Goal: Check status: Check status

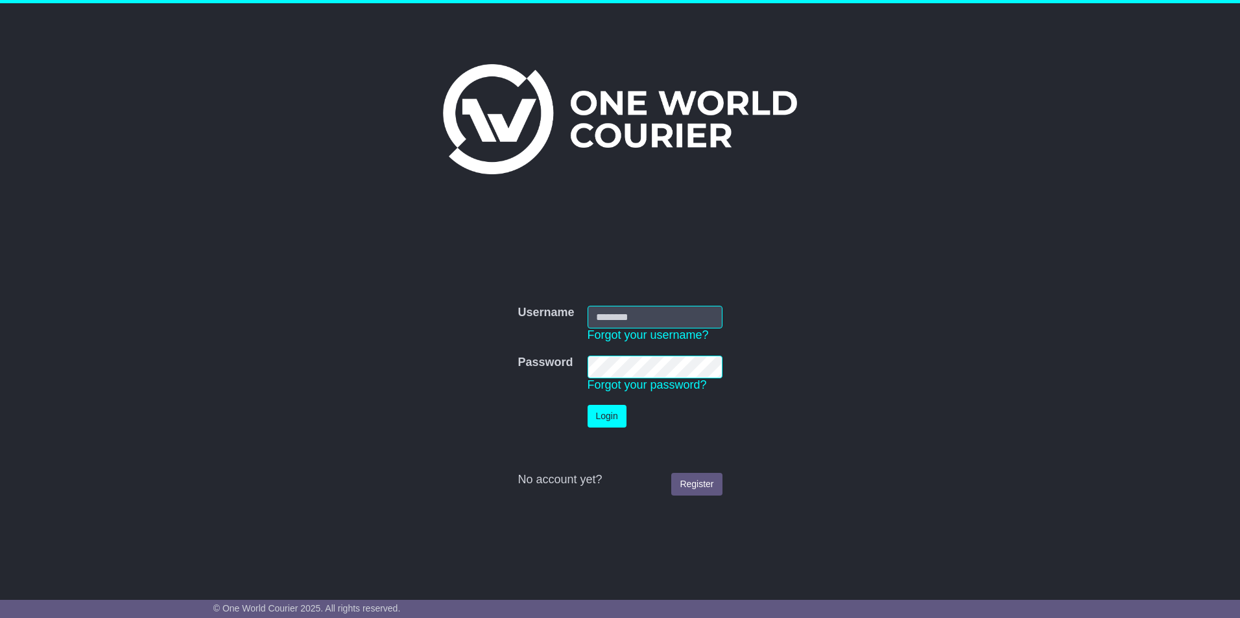
type input "*******"
click at [605, 421] on button "Login" at bounding box center [606, 416] width 39 height 23
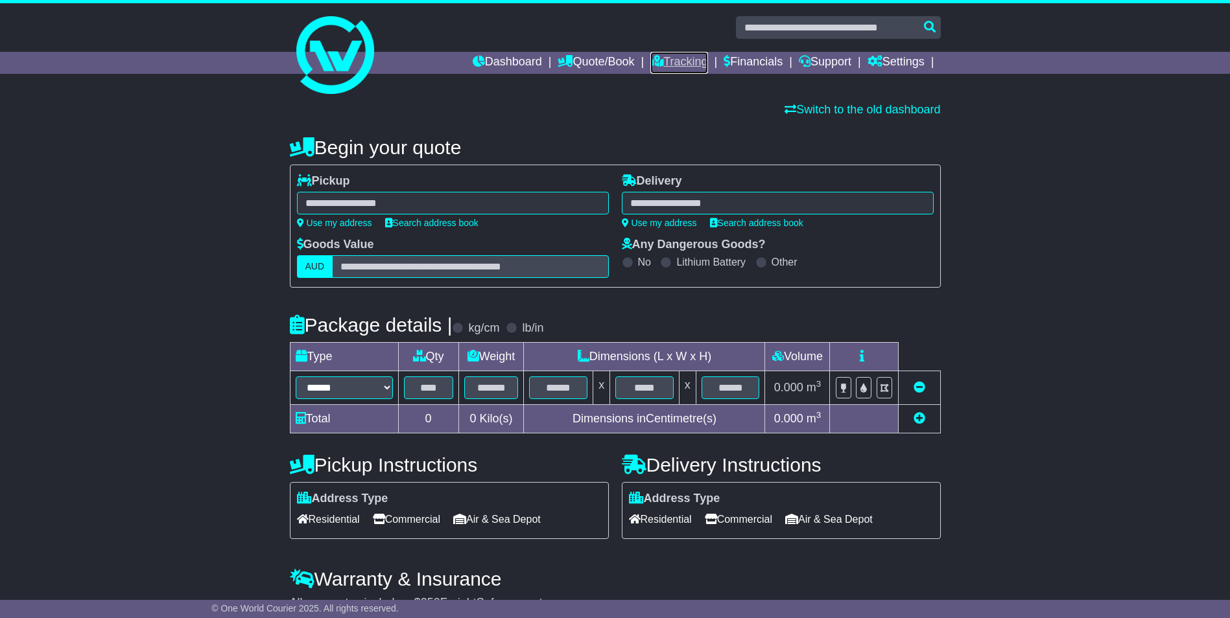
click at [670, 60] on link "Tracking" at bounding box center [678, 63] width 57 height 22
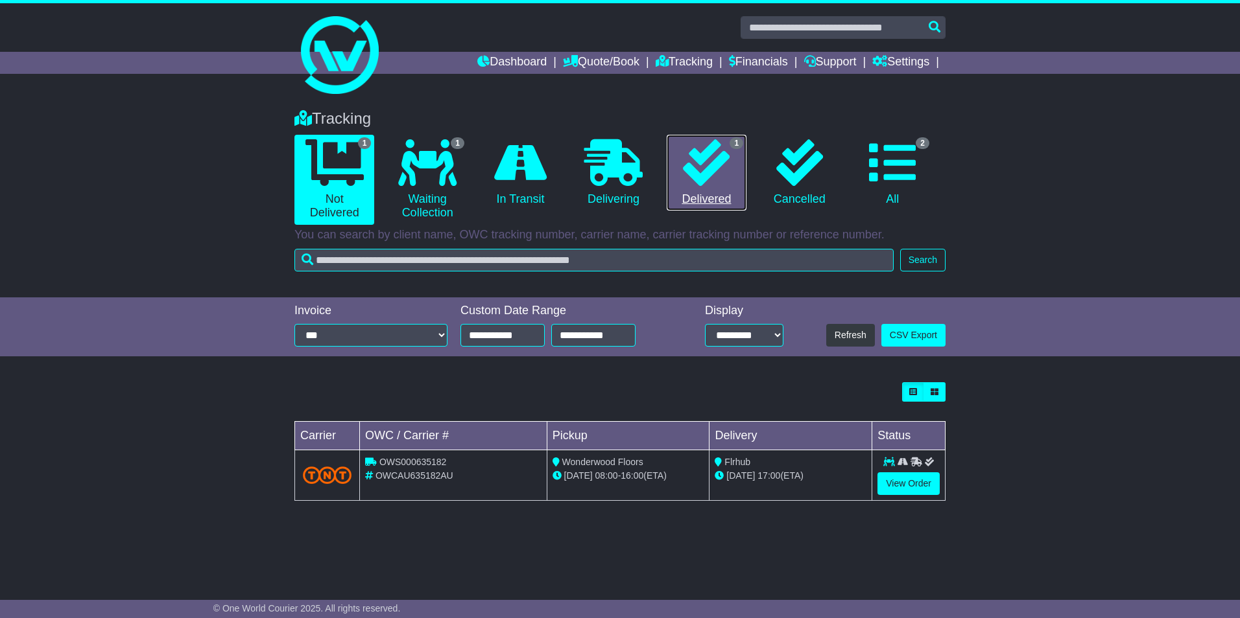
click at [703, 165] on icon at bounding box center [706, 162] width 47 height 47
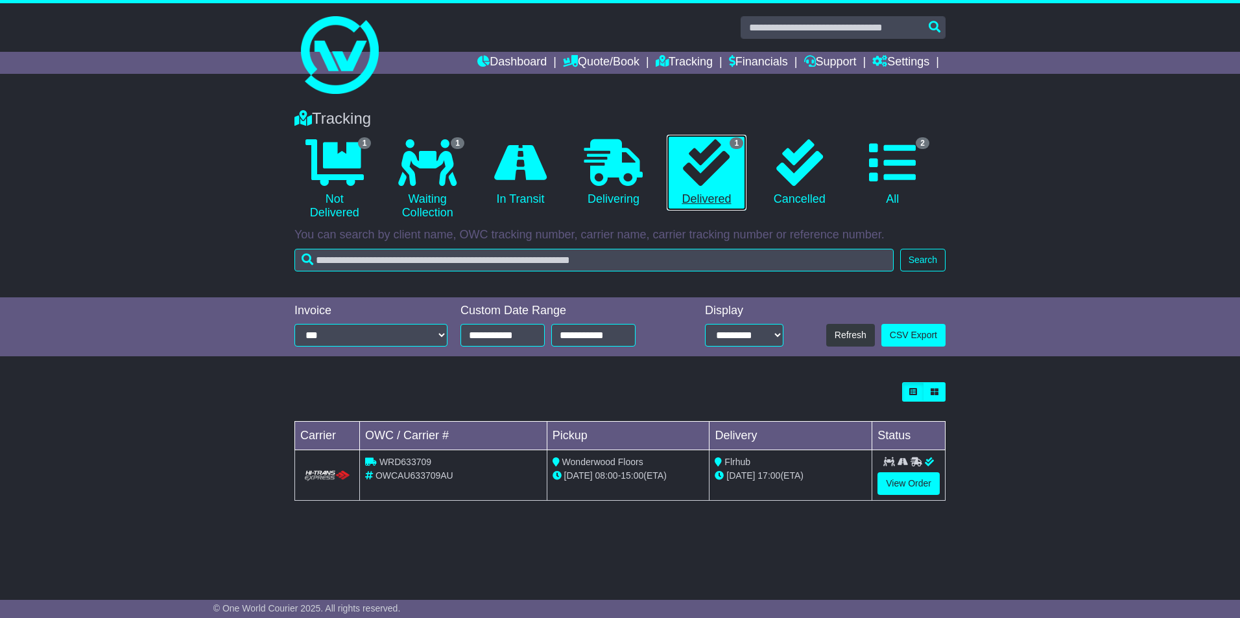
click at [703, 165] on icon at bounding box center [706, 162] width 47 height 47
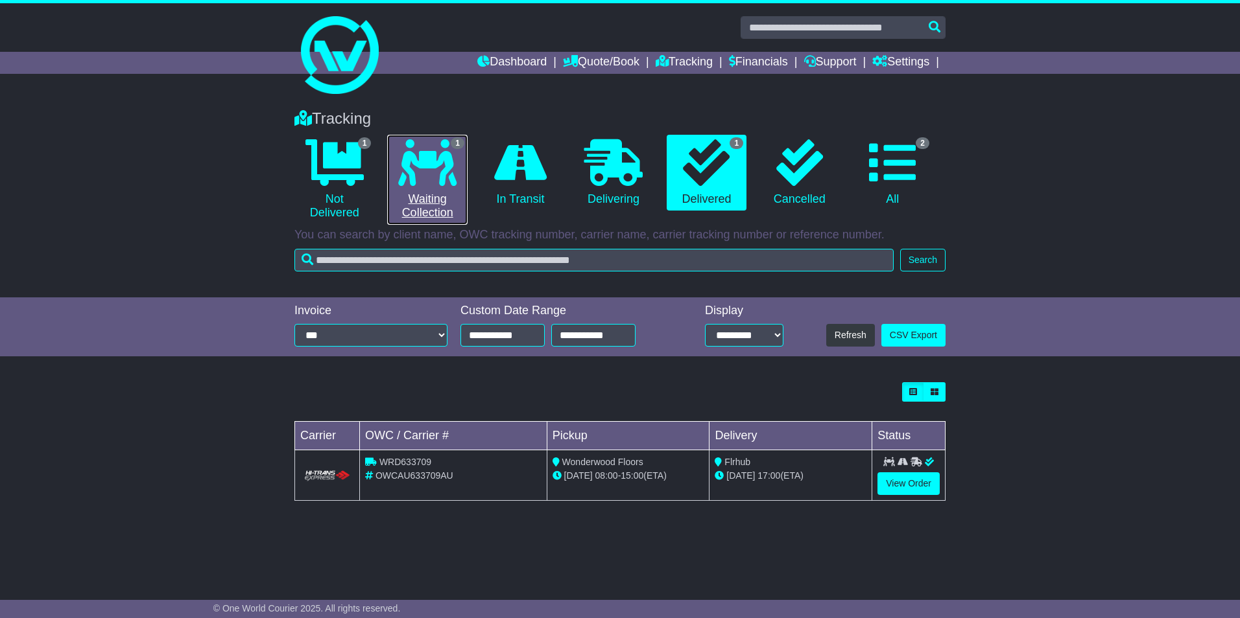
click at [431, 159] on icon at bounding box center [427, 162] width 58 height 47
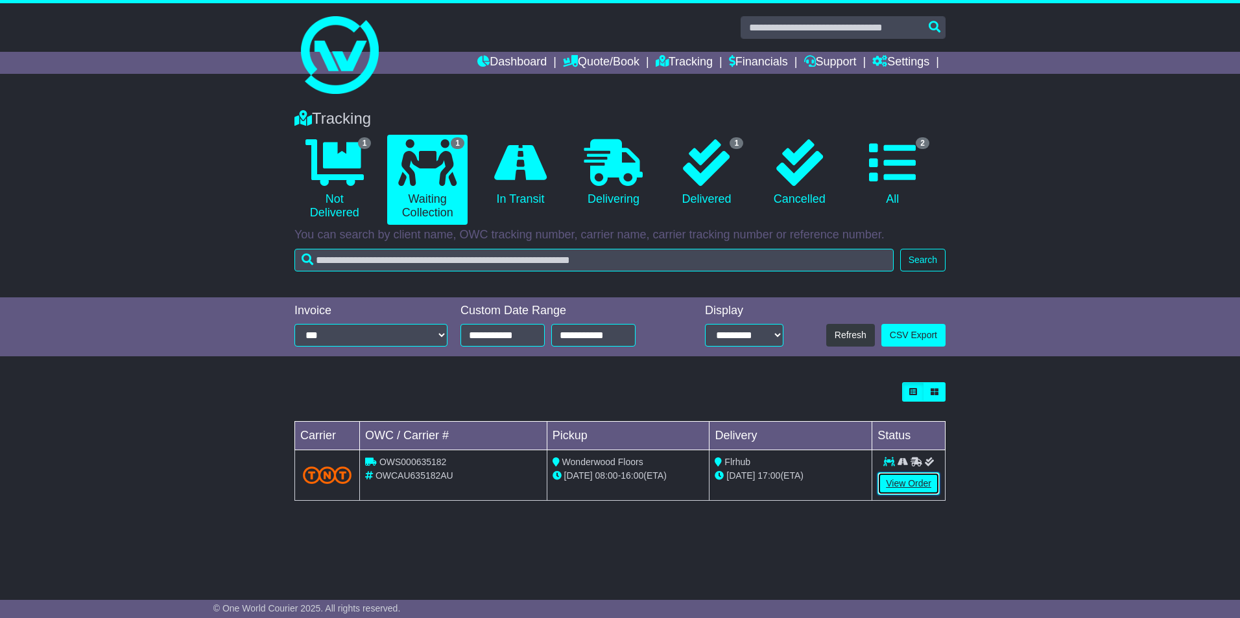
click at [912, 478] on link "View Order" at bounding box center [908, 484] width 62 height 23
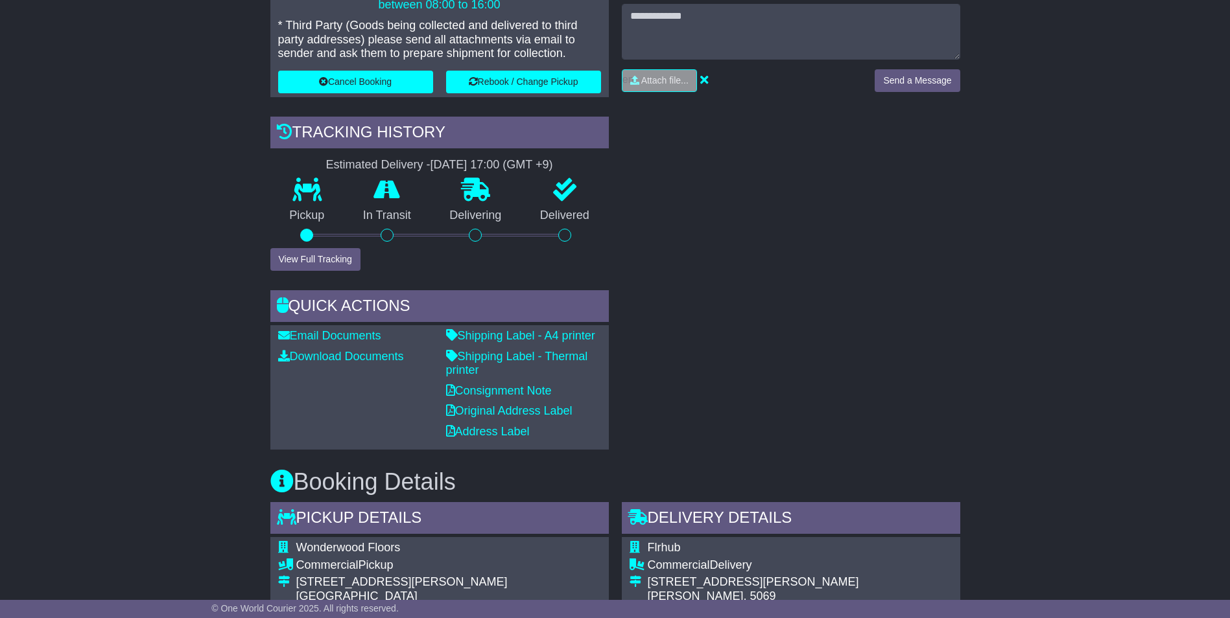
scroll to position [389, 0]
